Goal: Contribute content: Add original content to the website for others to see

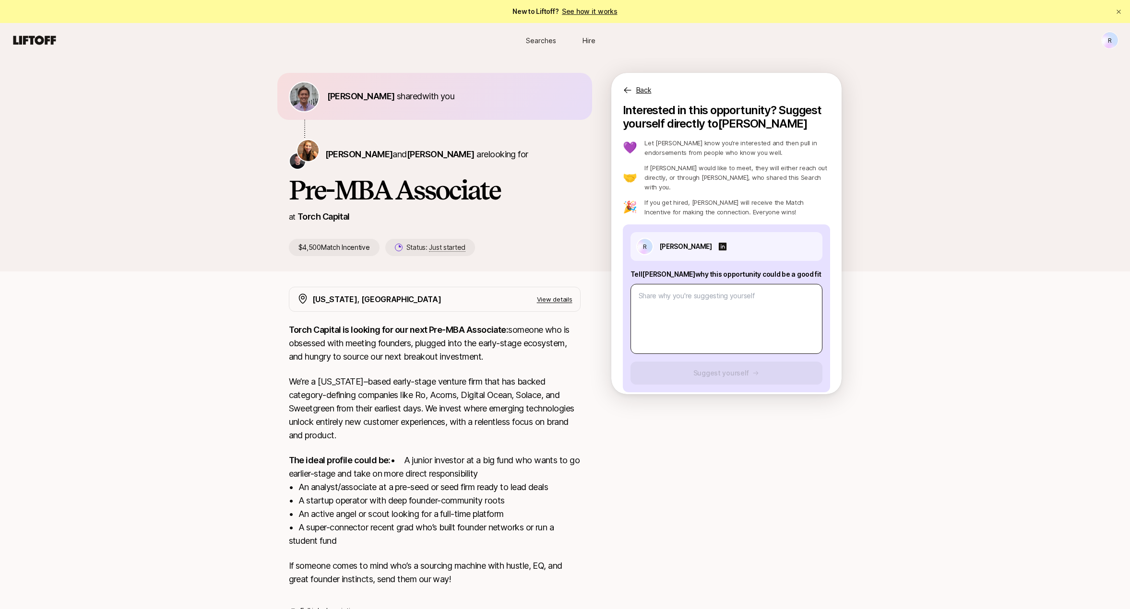
click at [682, 306] on textarea at bounding box center [726, 319] width 192 height 70
type textarea "d"
type textarea "x"
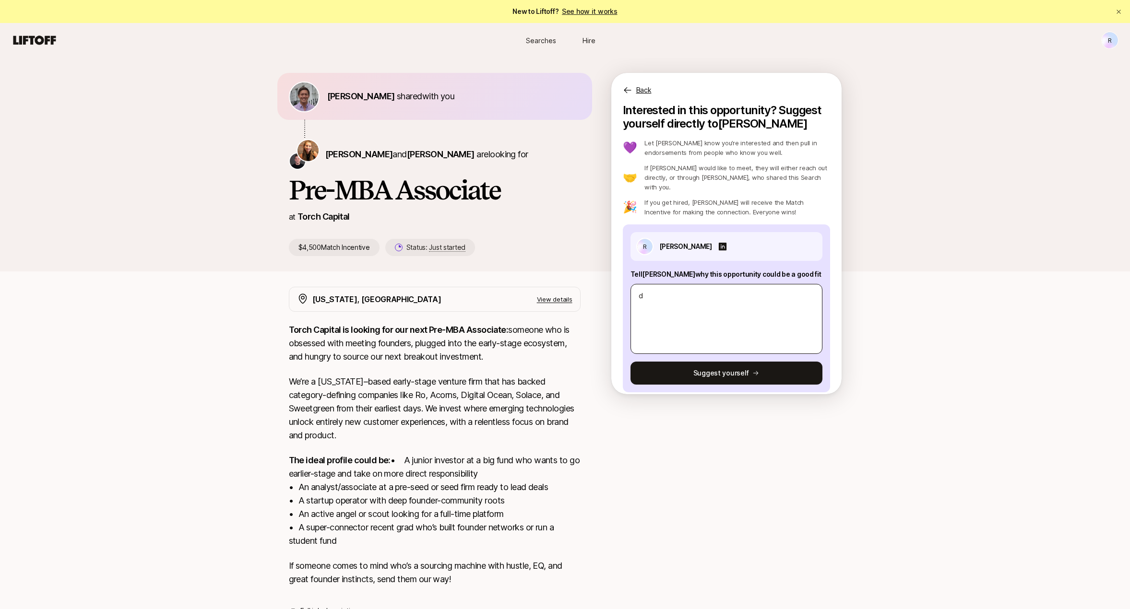
type textarea "df"
type textarea "x"
drag, startPoint x: 690, startPoint y: 301, endPoint x: 695, endPoint y: 297, distance: 6.5
click at [695, 297] on textarea "df" at bounding box center [726, 319] width 192 height 70
type textarea "d"
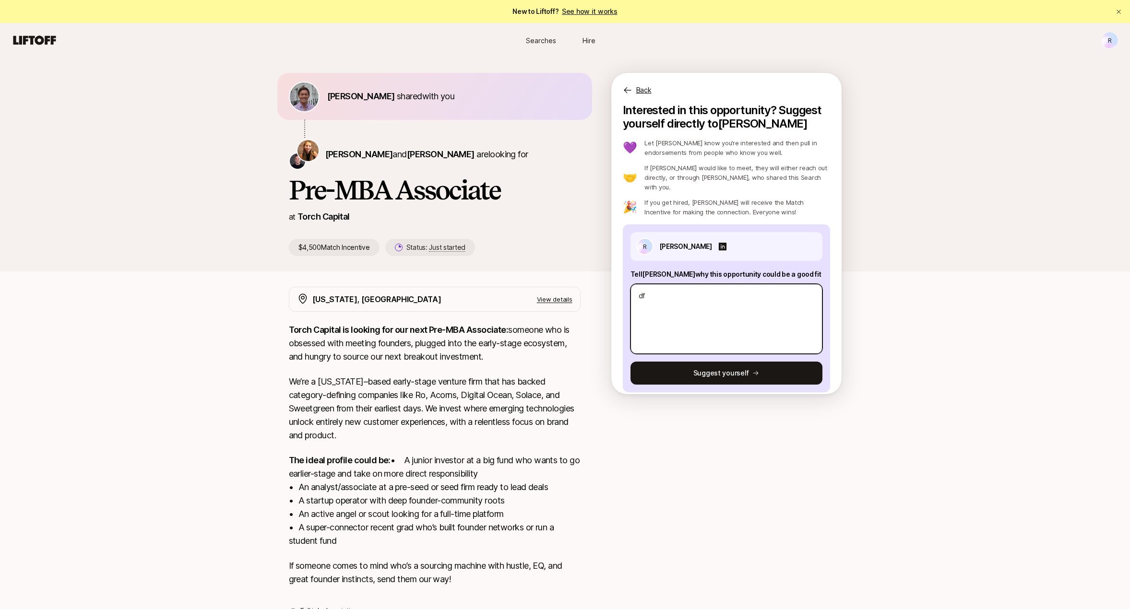
type textarea "x"
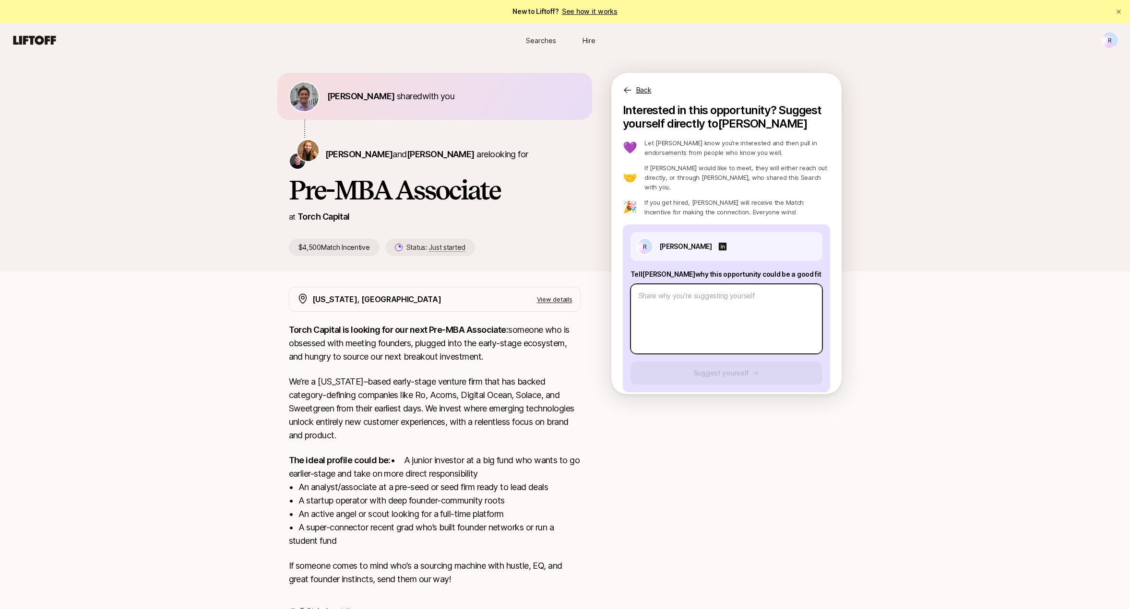
paste textarea "I believe my background makes me a strong fit for this role, thanks to my inves…"
type textarea "I believe my background makes me a strong fit for this role, thanks to my inves…"
type textarea "x"
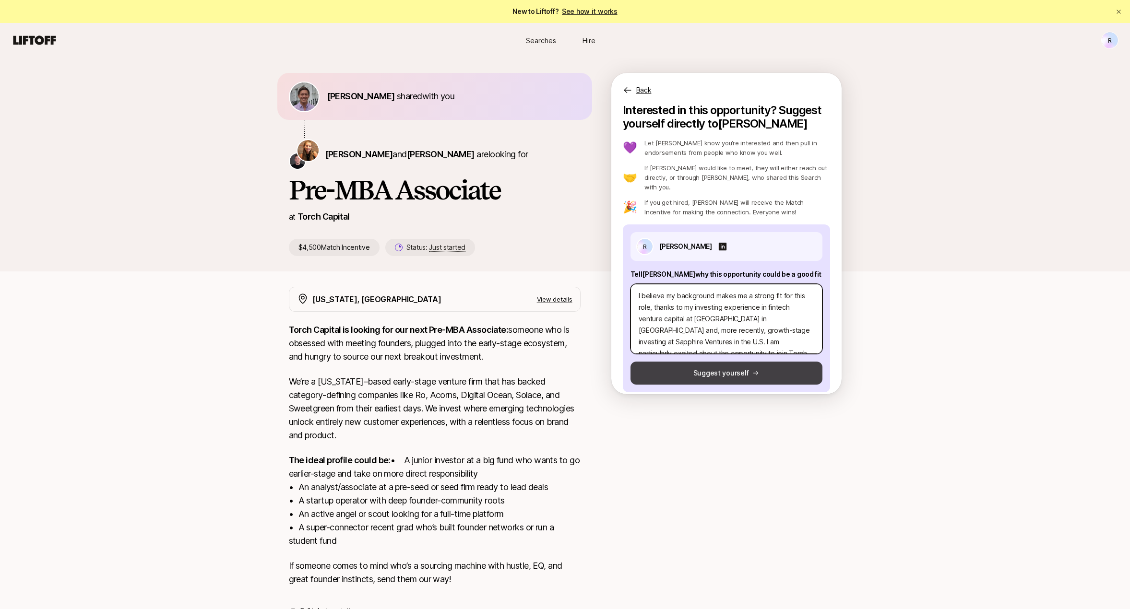
type textarea "I believe my background makes me a strong fit for this role, thanks to my inves…"
click at [760, 362] on button "Suggest yourself" at bounding box center [726, 373] width 192 height 23
type textarea "x"
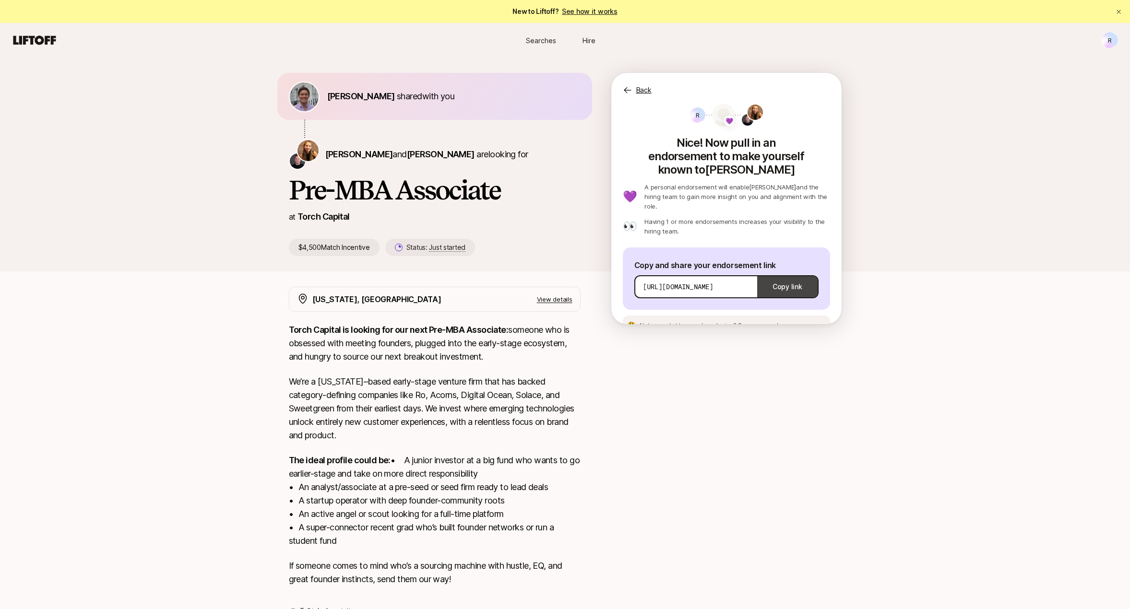
click at [768, 273] on button "Copy link" at bounding box center [787, 286] width 60 height 27
